Goal: Transaction & Acquisition: Obtain resource

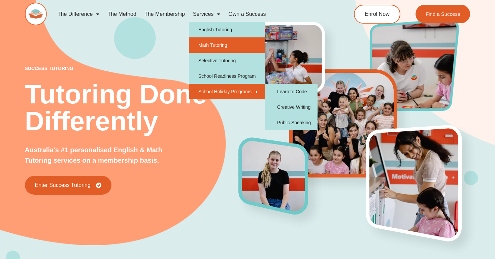
click at [225, 46] on link "Math Tutoring" at bounding box center [227, 44] width 76 height 15
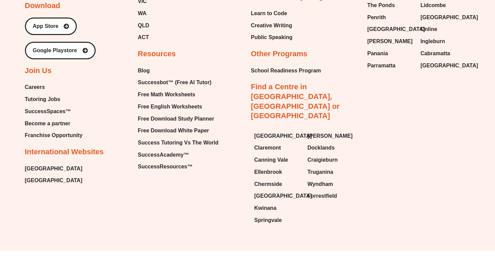
scroll to position [2416, 0]
click at [192, 90] on span "Free Math Worksheets" at bounding box center [166, 95] width 57 height 10
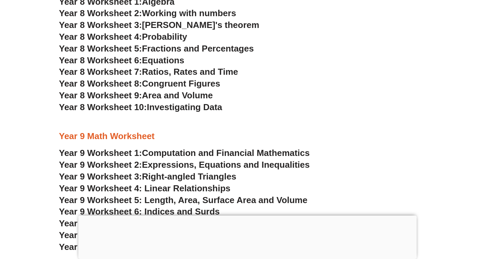
scroll to position [2207, 0]
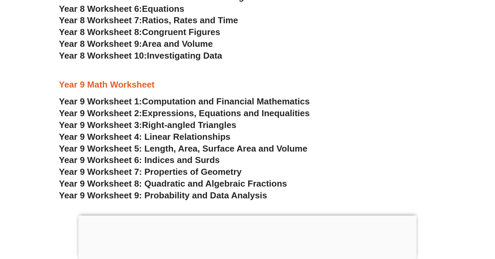
click at [167, 167] on span "Year 9 Worksheet 7: Properties of Geometry" at bounding box center [150, 172] width 183 height 10
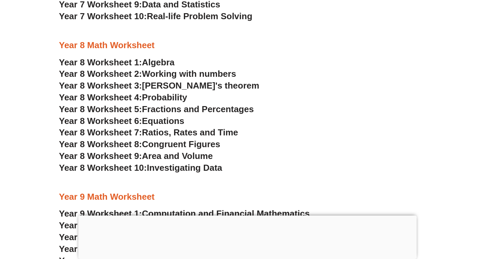
scroll to position [2058, 0]
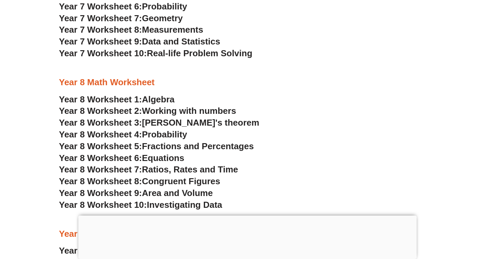
click at [182, 200] on span "Investigating Data" at bounding box center [184, 205] width 75 height 10
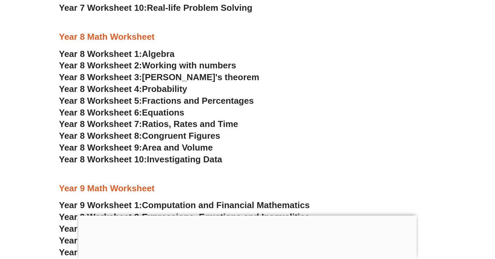
scroll to position [2240, 0]
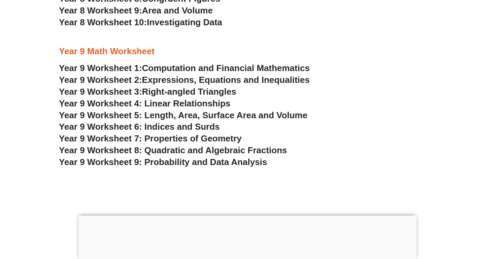
click at [206, 157] on span "Year 9 Worksheet 9: Probability and Data Analysis" at bounding box center [163, 162] width 208 height 10
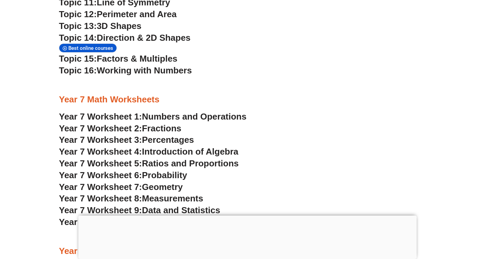
scroll to position [1886, 0]
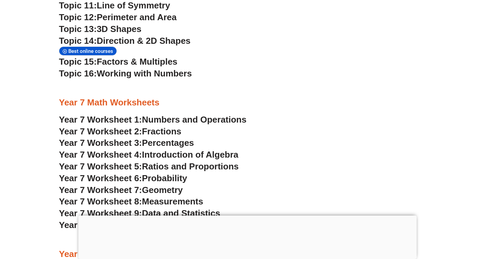
click at [203, 208] on span "Data and Statistics" at bounding box center [181, 213] width 78 height 10
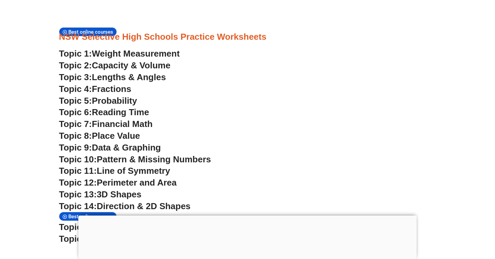
scroll to position [1721, 0]
click at [136, 142] on span "Data & Graphing" at bounding box center [126, 147] width 69 height 10
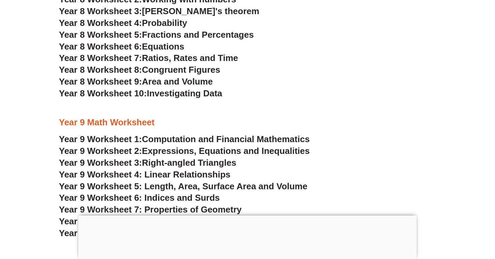
scroll to position [2114, 0]
